Goal: Information Seeking & Learning: Check status

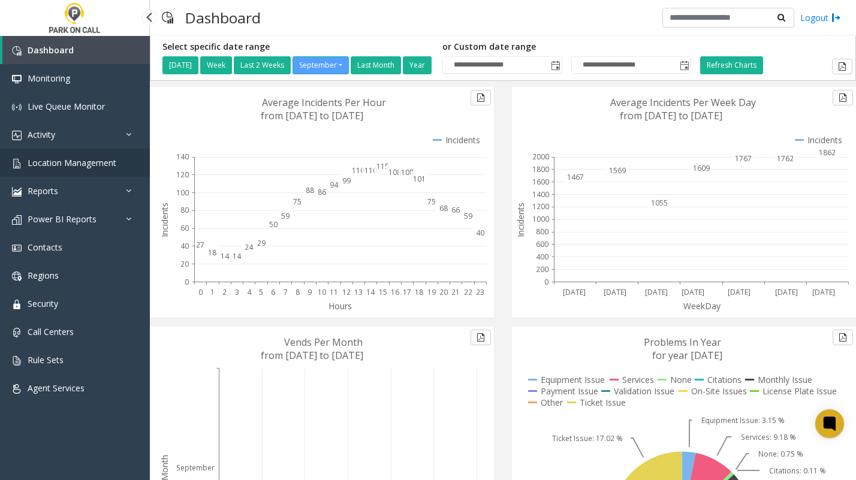
click at [79, 161] on span "Location Management" at bounding box center [72, 162] width 89 height 11
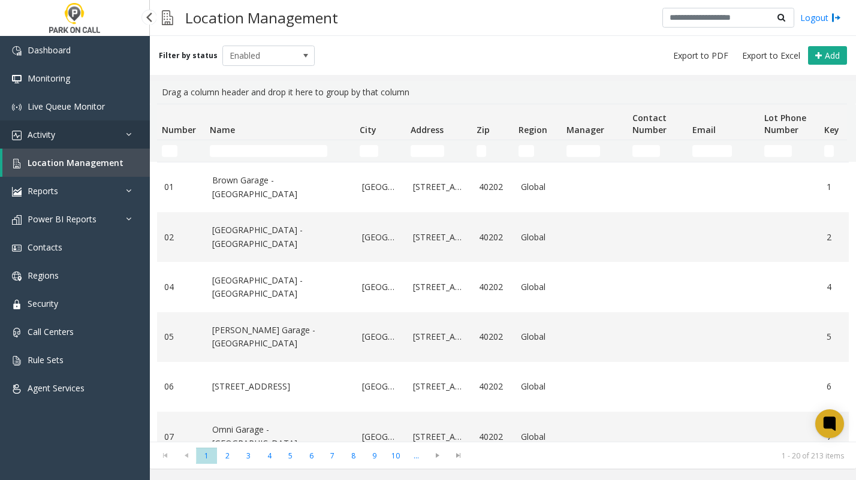
click at [65, 135] on link "Activity" at bounding box center [75, 134] width 150 height 28
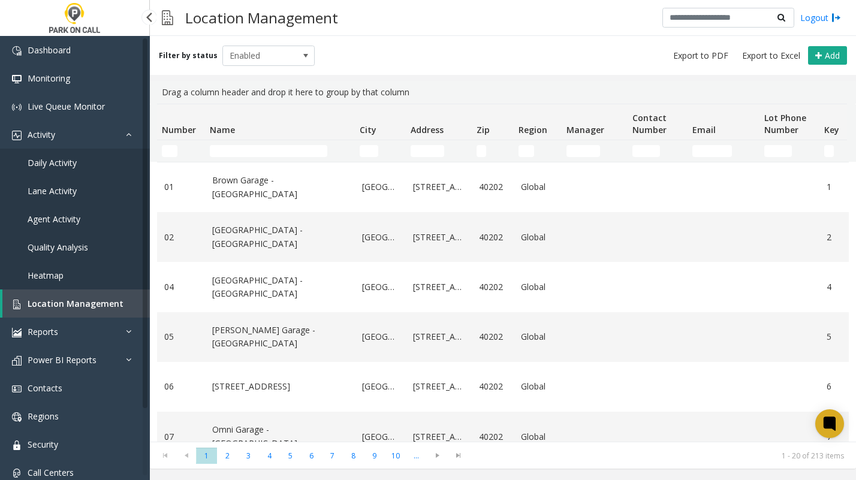
click at [66, 159] on span "Daily Activity" at bounding box center [52, 162] width 49 height 11
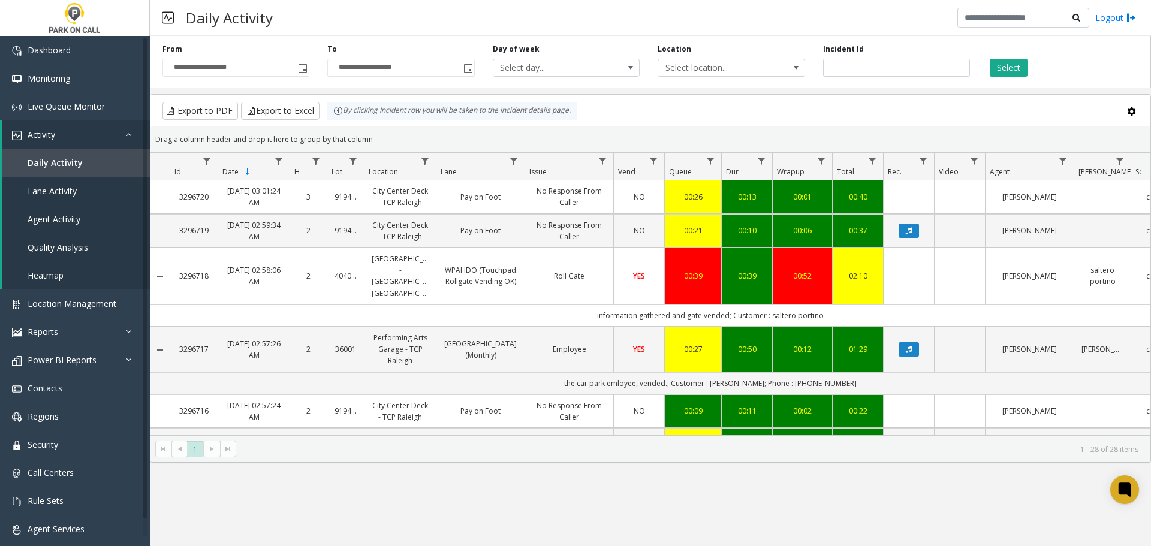
click at [666, 65] on div "Select" at bounding box center [1061, 60] width 165 height 33
click at [666, 70] on button "Select" at bounding box center [1009, 68] width 38 height 18
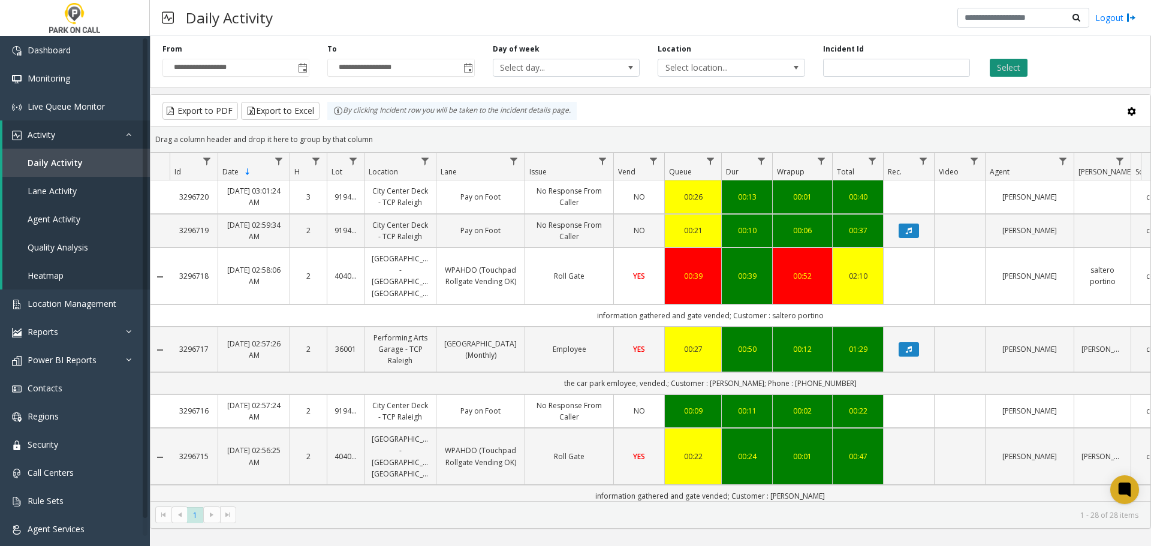
click at [666, 70] on button "Select" at bounding box center [1009, 68] width 38 height 18
click at [666, 71] on button "Select" at bounding box center [1009, 68] width 38 height 18
